Goal: Check status

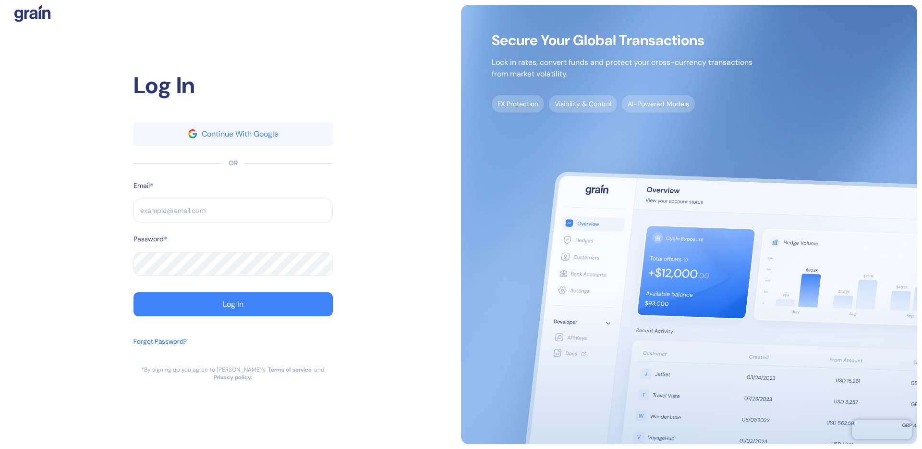
type input "[EMAIL_ADDRESS][DOMAIN_NAME]"
click at [220, 294] on form "Email * brayan@ultimatejetvacations.com ​ Password * ​ Log In" at bounding box center [233, 248] width 199 height 135
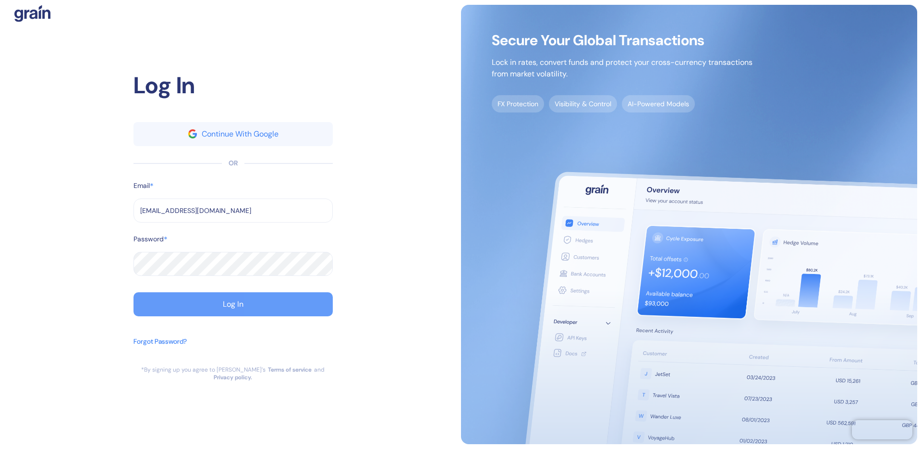
click at [209, 316] on button "Log In" at bounding box center [233, 304] width 199 height 24
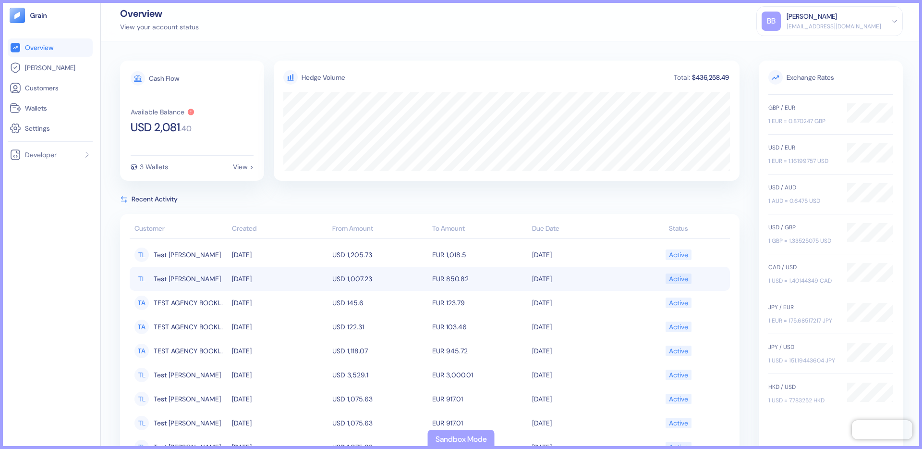
click at [387, 278] on td "USD 1,007.23" at bounding box center [380, 279] width 100 height 24
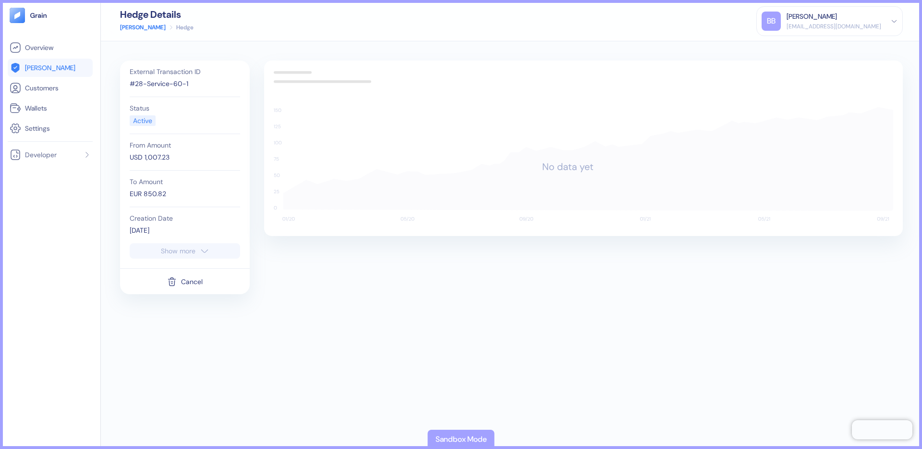
click at [46, 63] on span "[PERSON_NAME]" at bounding box center [50, 68] width 50 height 10
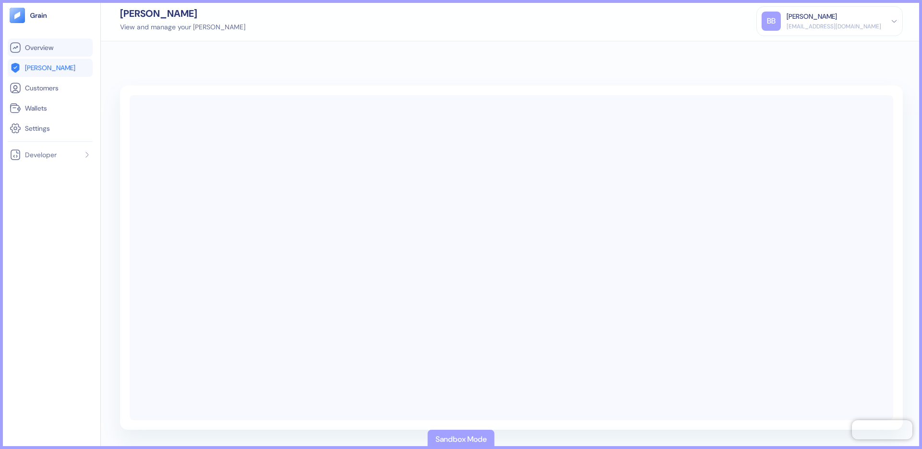
click at [60, 51] on link "Overview" at bounding box center [50, 48] width 81 height 12
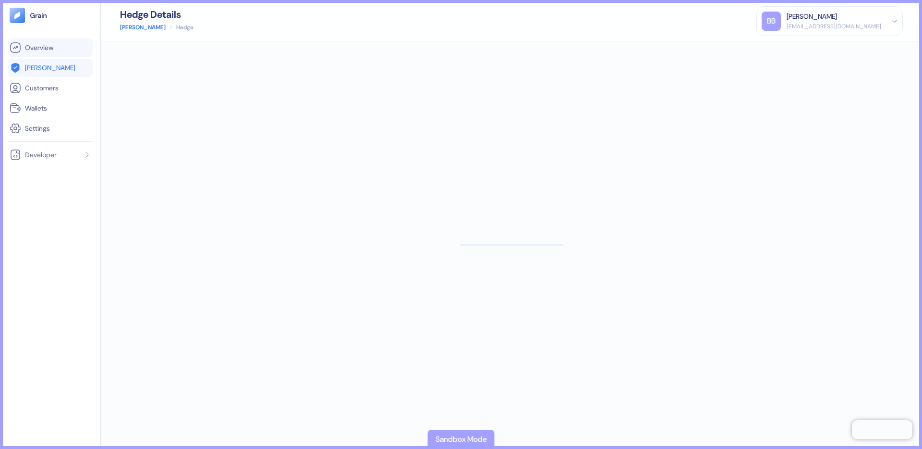
click at [44, 53] on li "Overview" at bounding box center [50, 47] width 85 height 18
click at [68, 50] on link "Overview" at bounding box center [50, 48] width 81 height 12
